Goal: Find specific page/section: Find specific page/section

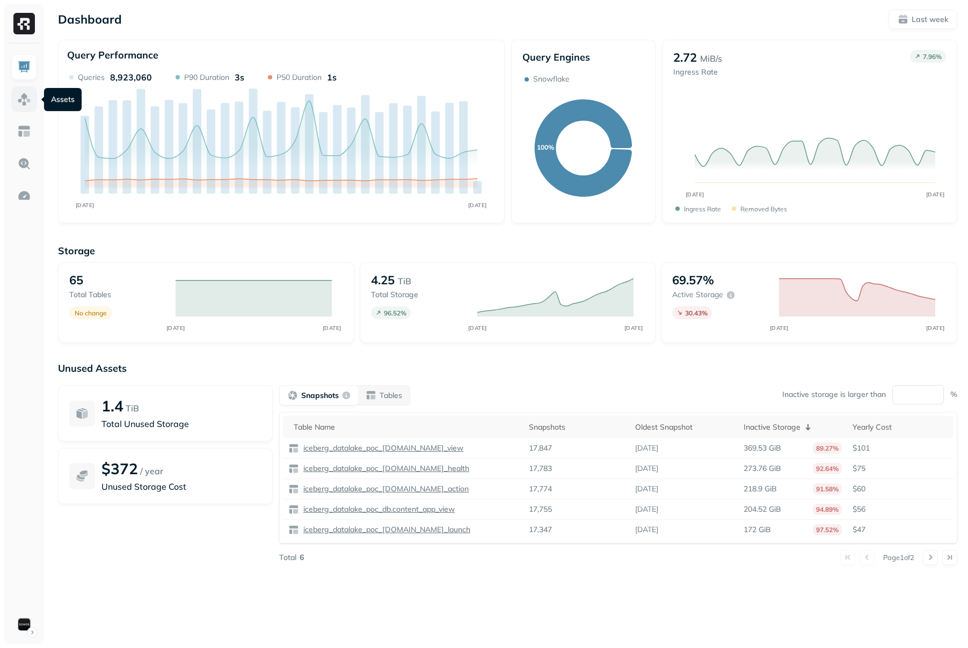
click at [30, 98] on img at bounding box center [24, 99] width 14 height 14
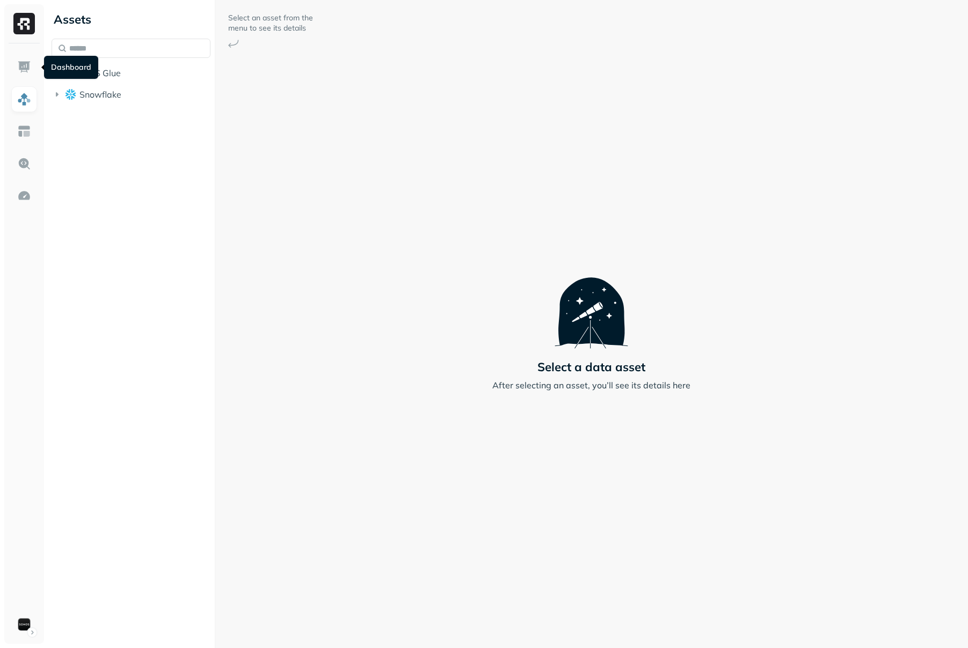
click at [85, 75] on div "Dashboard Dashboard" at bounding box center [71, 67] width 54 height 23
click at [107, 77] on span "AWS Glue" at bounding box center [99, 73] width 41 height 11
click at [102, 91] on span "iceberg_datalake_poc_db" at bounding box center [142, 93] width 104 height 11
click at [107, 112] on span "Tables" at bounding box center [100, 113] width 27 height 11
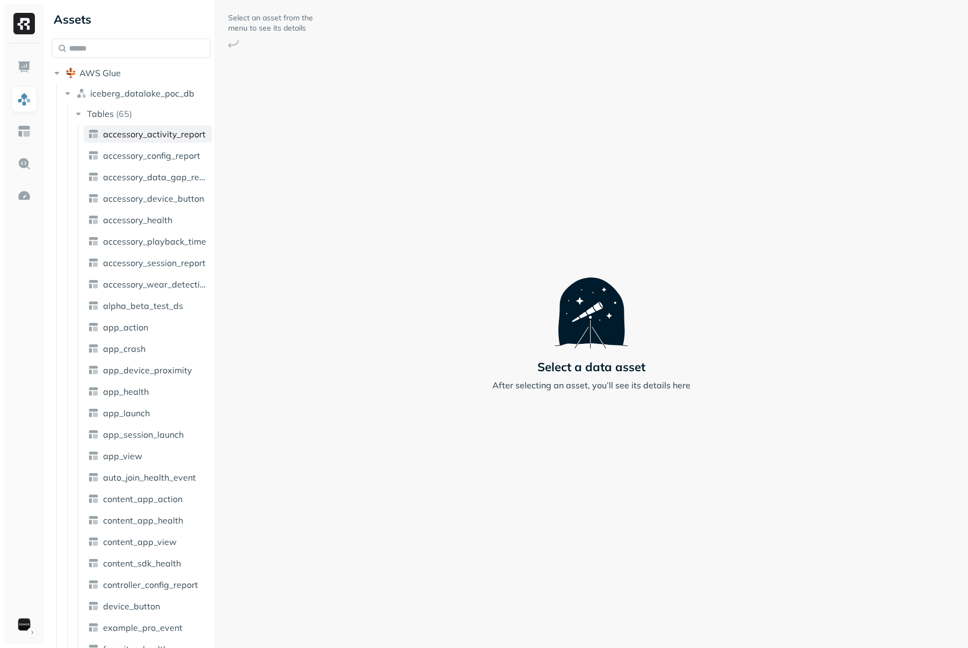
click at [117, 140] on link "accessory_activity_report" at bounding box center [148, 134] width 128 height 17
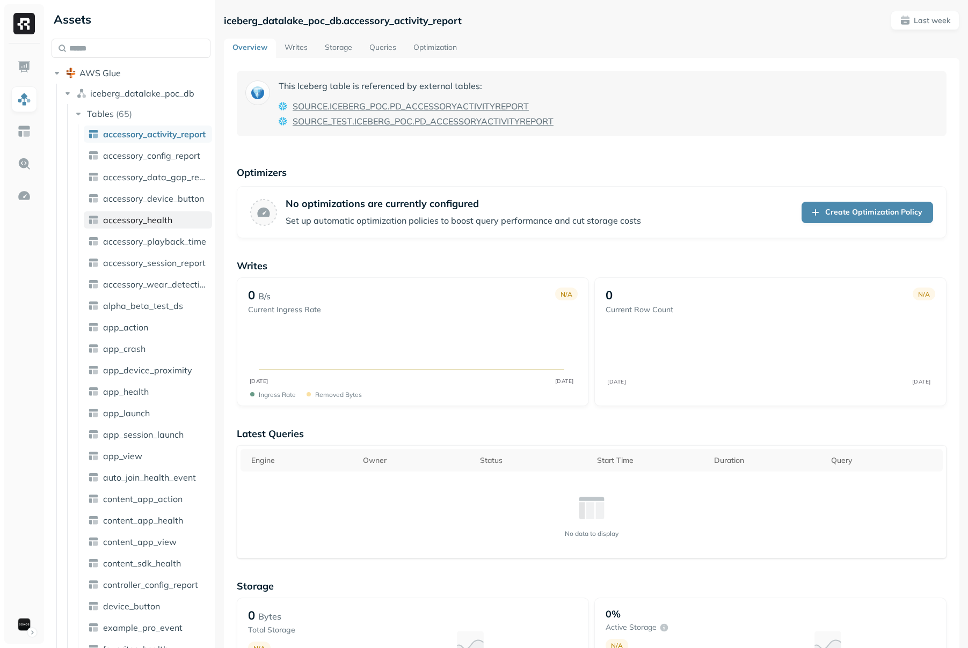
click at [129, 222] on span "accessory_health" at bounding box center [137, 220] width 69 height 11
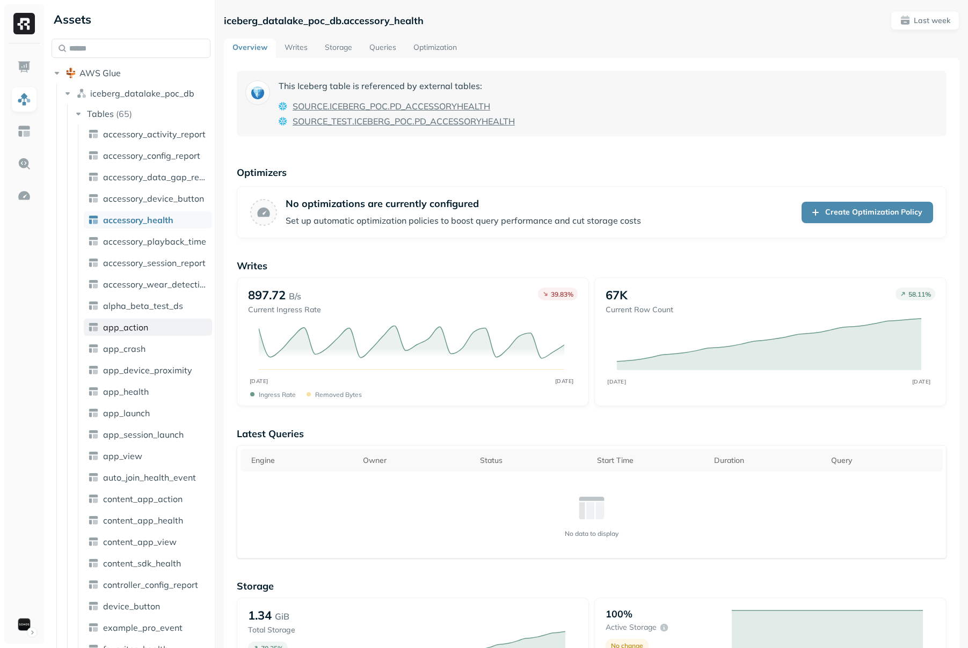
click at [133, 327] on span "app_action" at bounding box center [125, 327] width 45 height 11
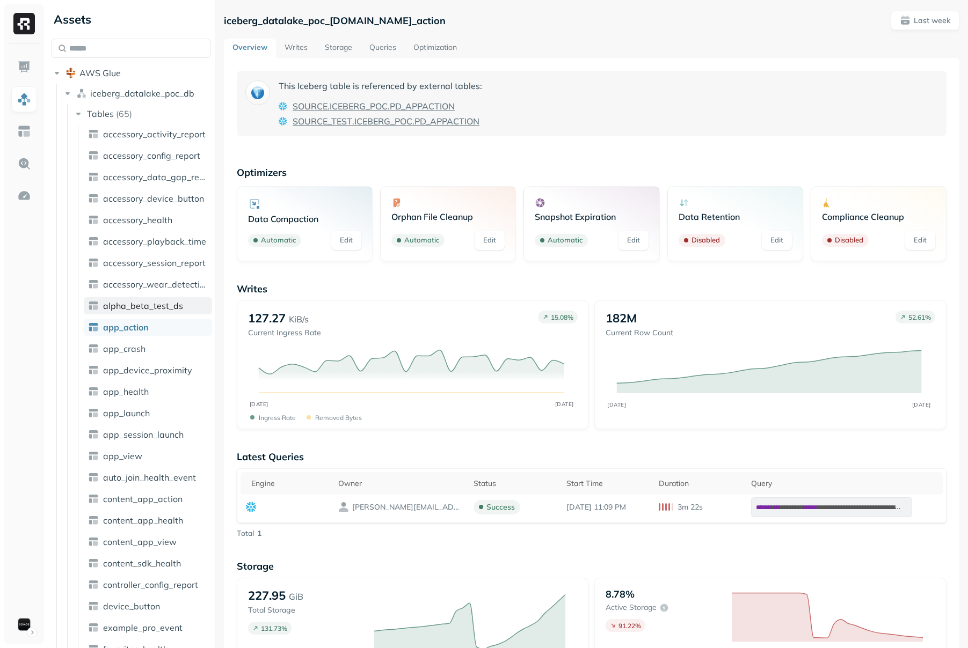
click at [136, 306] on span "alpha_beta_test_ds" at bounding box center [143, 306] width 80 height 11
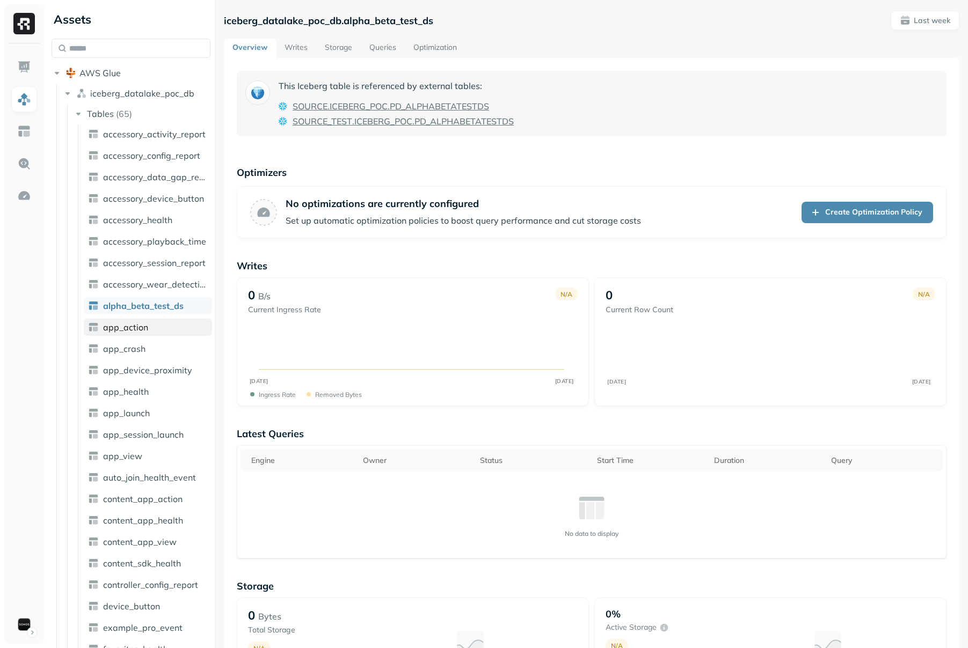
click at [132, 328] on span "app_action" at bounding box center [125, 327] width 45 height 11
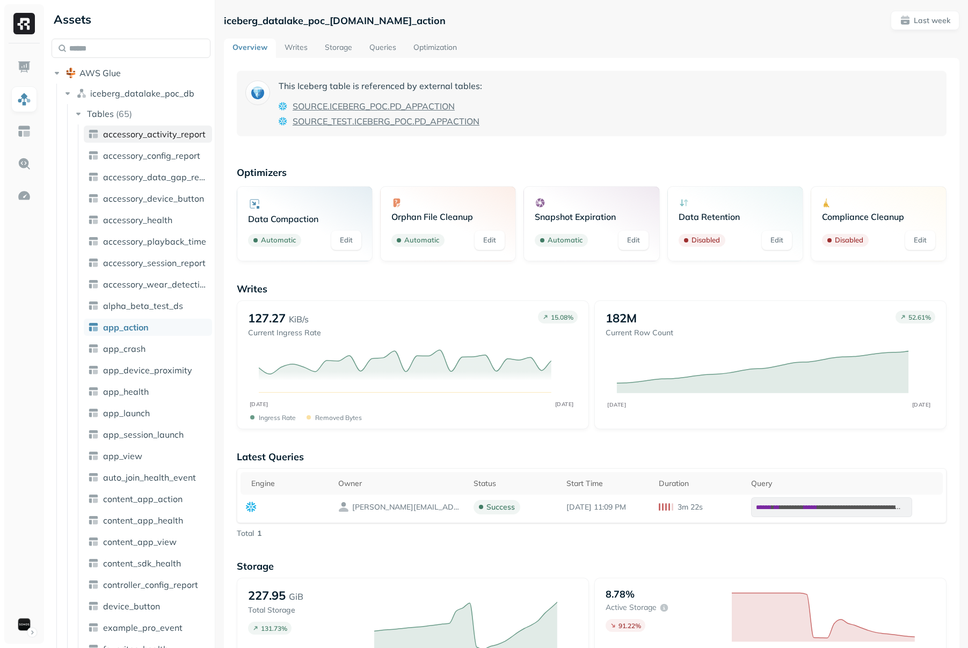
click at [129, 127] on link "accessory_activity_report" at bounding box center [148, 134] width 128 height 17
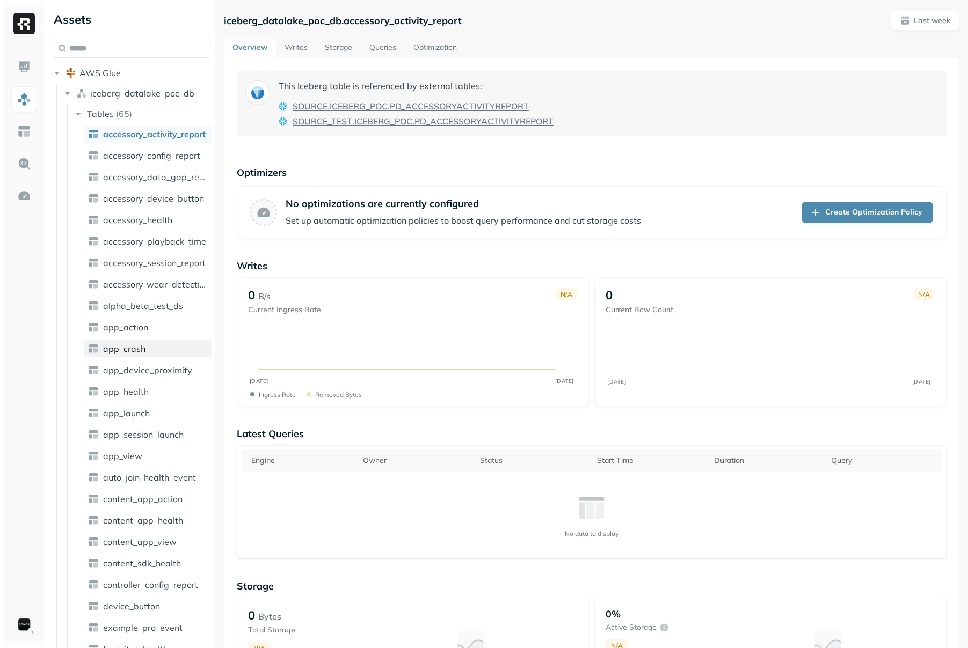
click at [131, 352] on span "app_crash" at bounding box center [124, 348] width 42 height 11
click at [132, 373] on span "app_device_proximity" at bounding box center [147, 370] width 89 height 11
click at [134, 391] on span "app_health" at bounding box center [126, 391] width 46 height 11
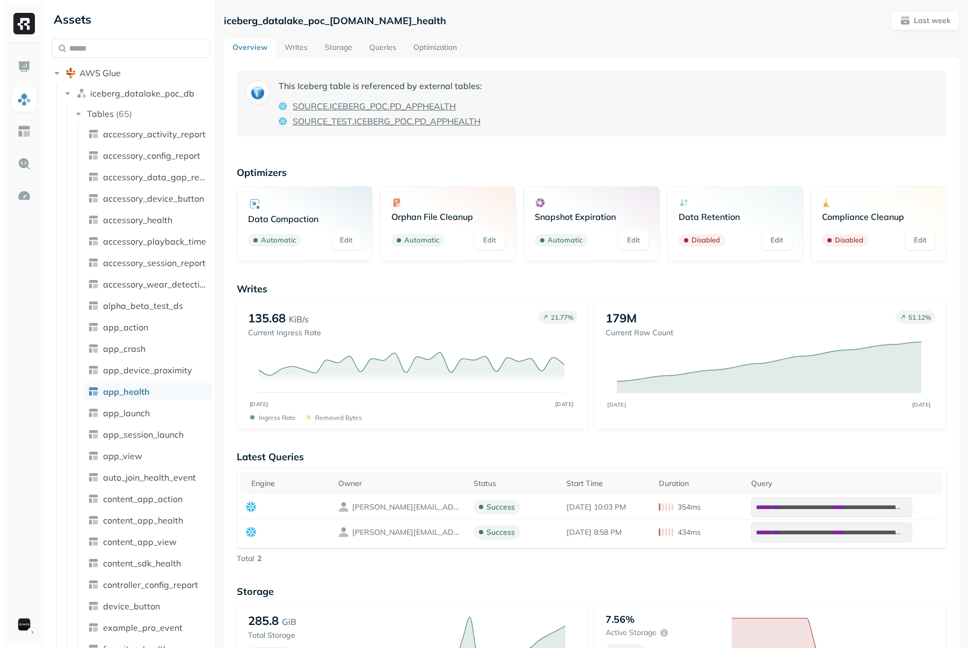
click at [348, 243] on link "Edit" at bounding box center [346, 240] width 30 height 19
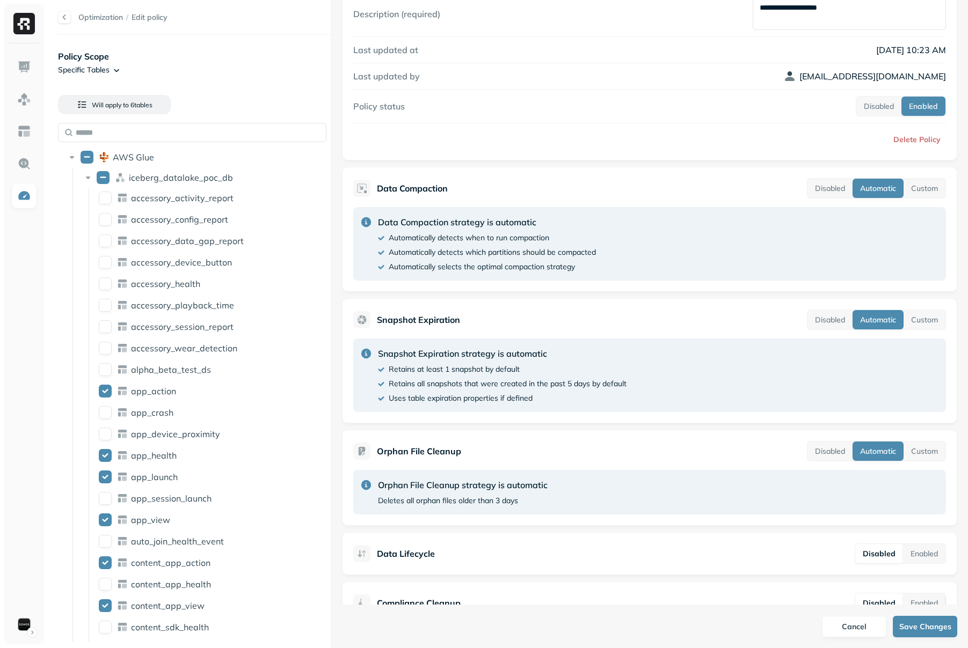
scroll to position [113, 0]
